Goal: Obtain resource: Obtain resource

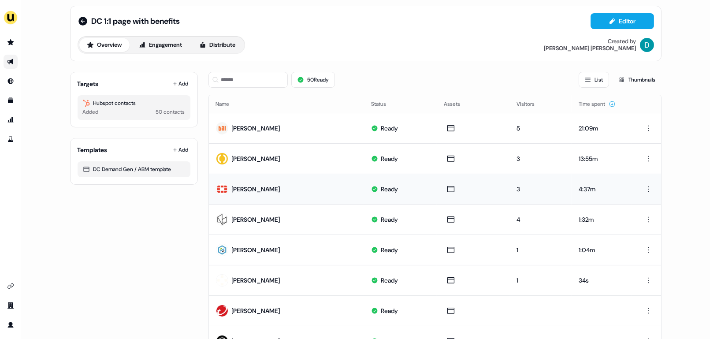
scroll to position [6, 0]
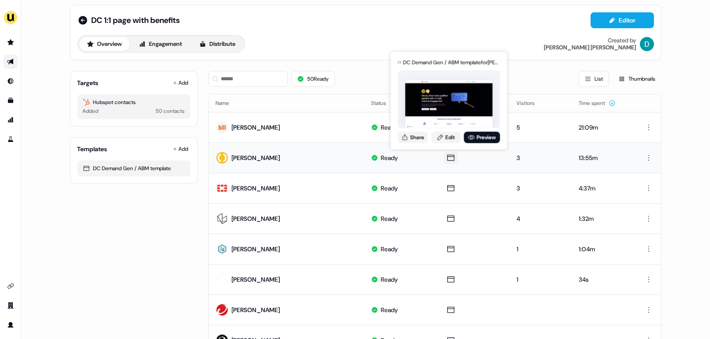
click at [488, 145] on div "DC Demand Gen / ABM template for [PERSON_NAME] (overridden) Share Edit Preview" at bounding box center [449, 101] width 106 height 92
click at [487, 141] on link "Preview" at bounding box center [482, 136] width 36 height 11
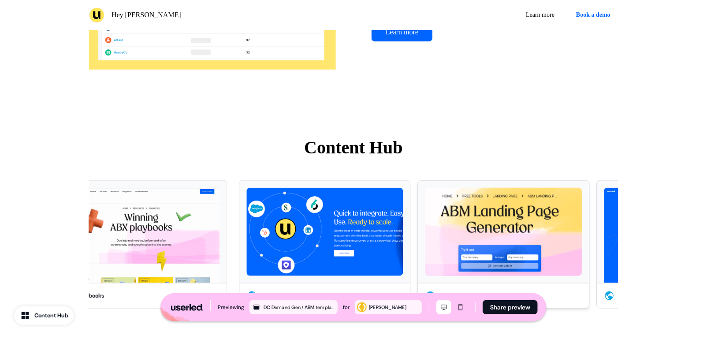
scroll to position [1980, 0]
